Goal: Task Accomplishment & Management: Use online tool/utility

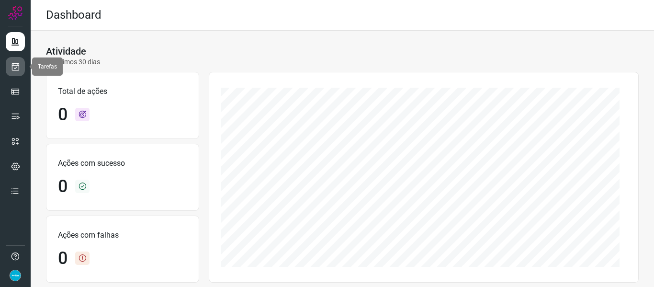
click at [22, 67] on link at bounding box center [15, 66] width 19 height 19
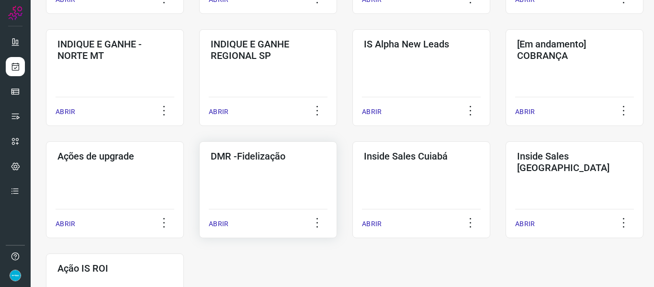
scroll to position [479, 0]
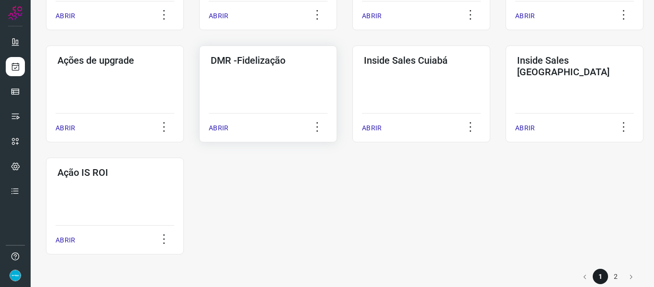
click at [216, 130] on p "ABRIR" at bounding box center [219, 128] width 20 height 10
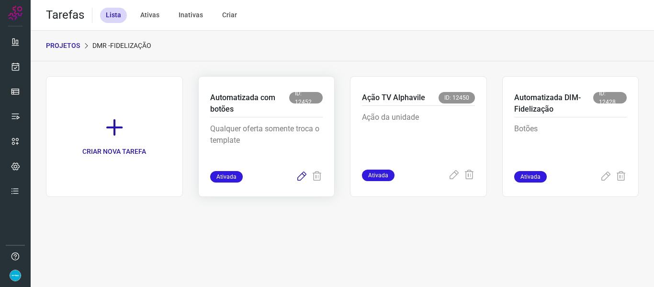
click at [302, 176] on icon at bounding box center [301, 176] width 11 height 11
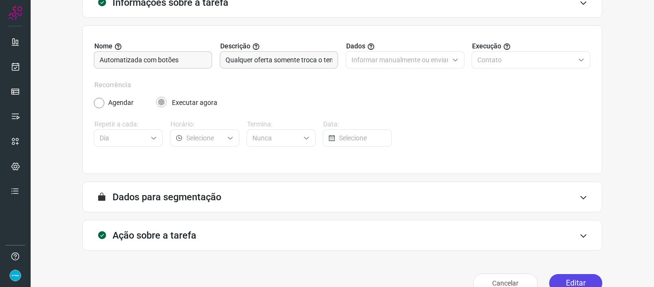
scroll to position [87, 0]
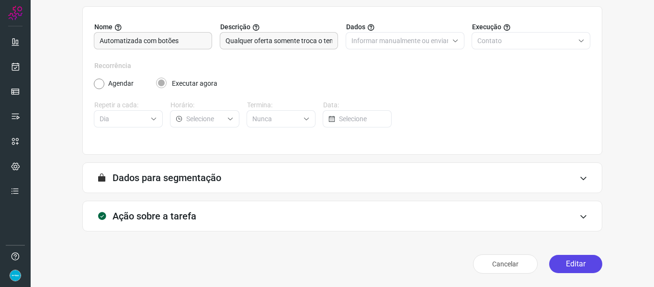
click at [576, 264] on button "Editar" at bounding box center [575, 264] width 53 height 18
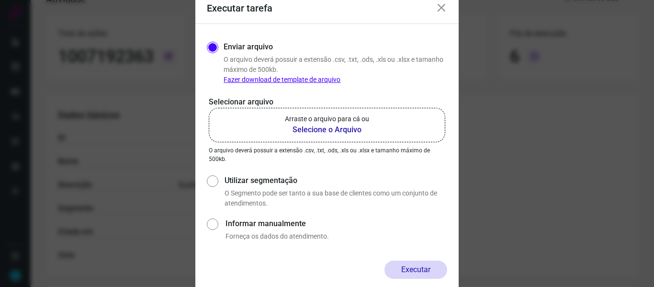
click at [312, 125] on b "Selecione o Arquivo" at bounding box center [327, 129] width 84 height 11
click at [0, 0] on input "Arraste o arquivo para cá ou Selecione o Arquivo" at bounding box center [0, 0] width 0 height 0
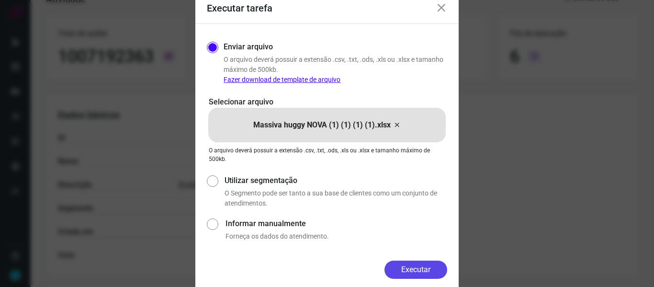
click at [431, 266] on button "Executar" at bounding box center [415, 269] width 63 height 18
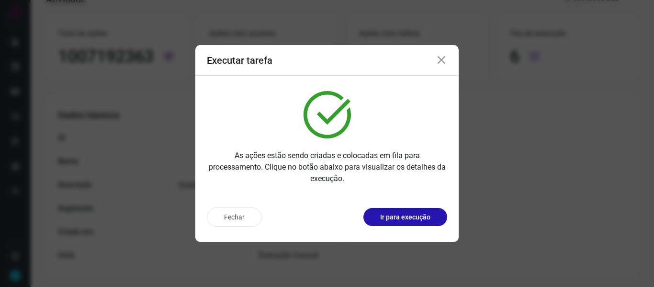
click at [443, 61] on icon at bounding box center [441, 60] width 11 height 11
